Goal: Task Accomplishment & Management: Manage account settings

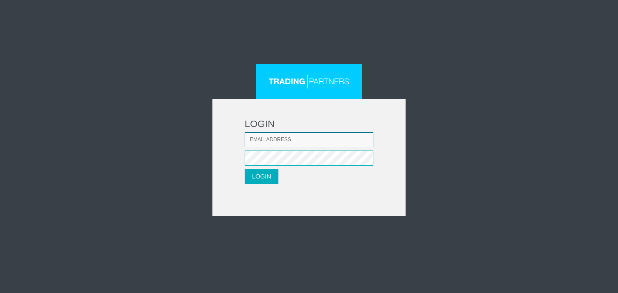
click at [290, 137] on input "Email address" at bounding box center [309, 139] width 129 height 15
type input "[EMAIL_ADDRESS][DOMAIN_NAME]"
click at [264, 175] on button "LOGIN" at bounding box center [262, 176] width 34 height 15
